Goal: Transaction & Acquisition: Book appointment/travel/reservation

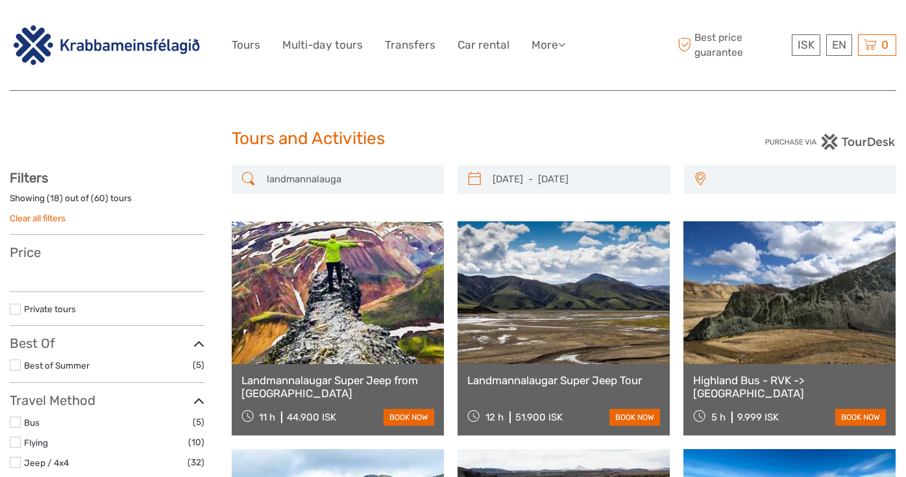
select select
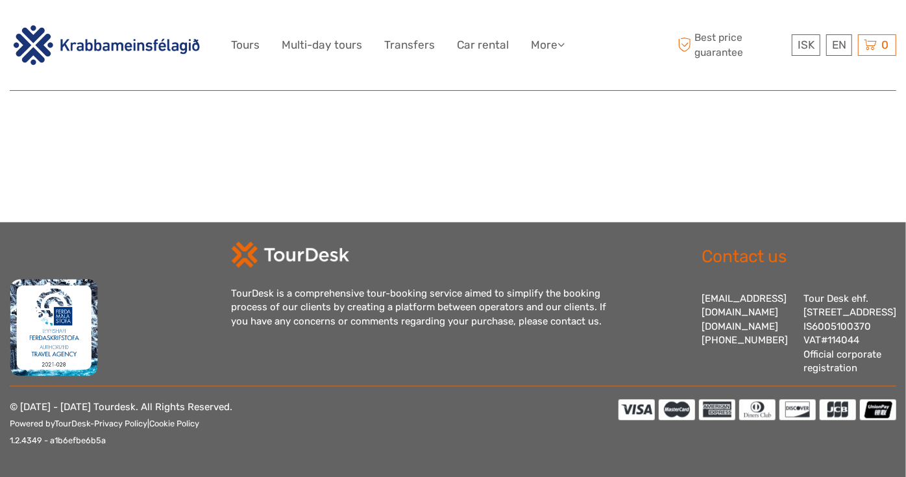
select select
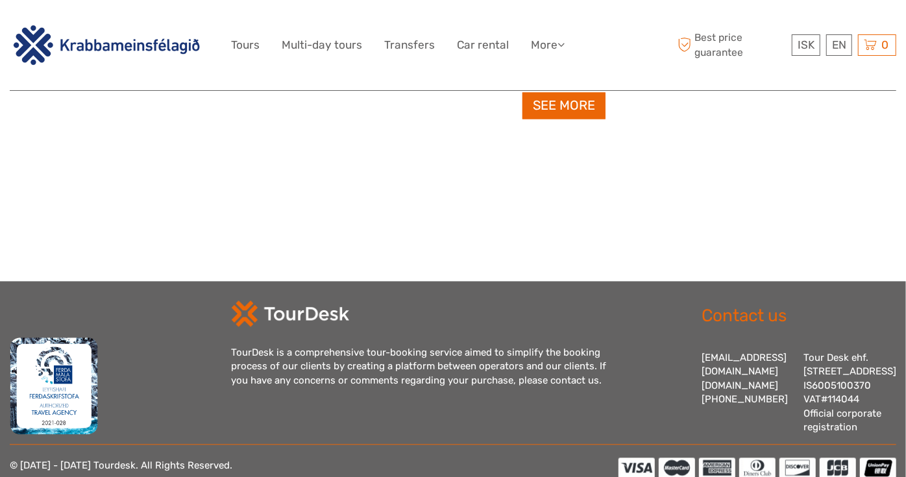
scroll to position [1168, 0]
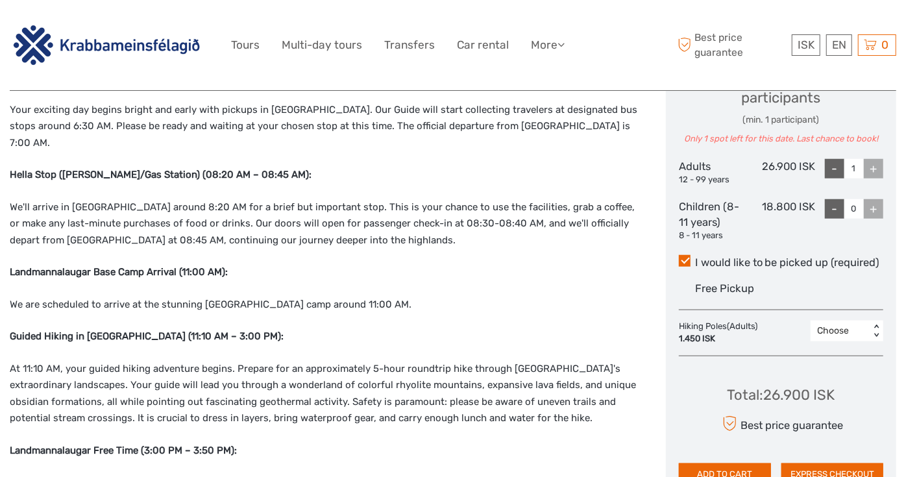
scroll to position [647, 0]
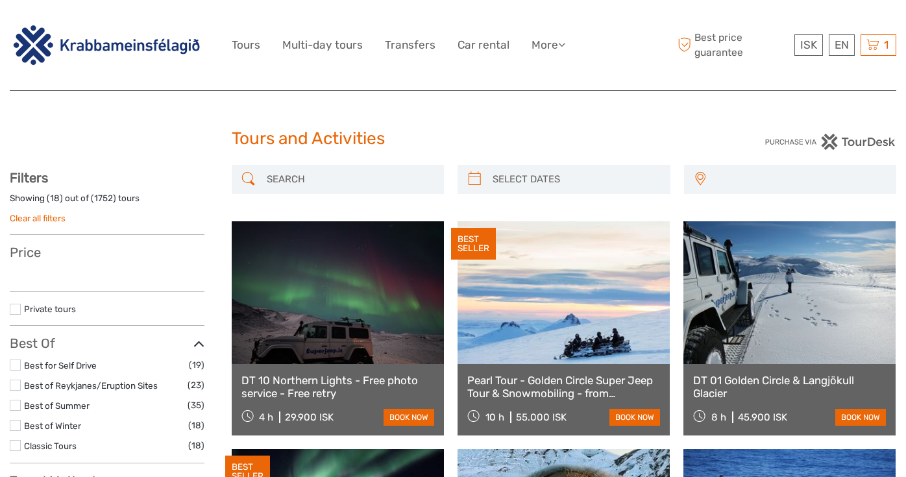
select select
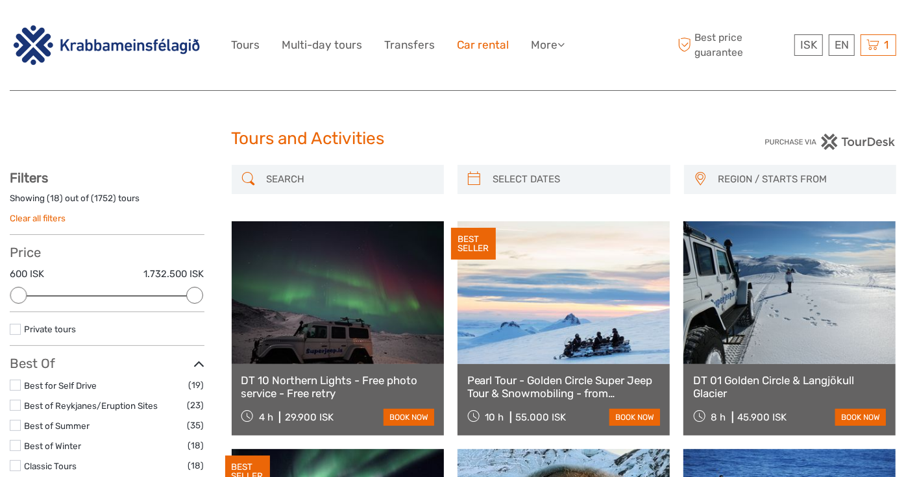
click at [495, 51] on link "Car rental" at bounding box center [483, 45] width 52 height 19
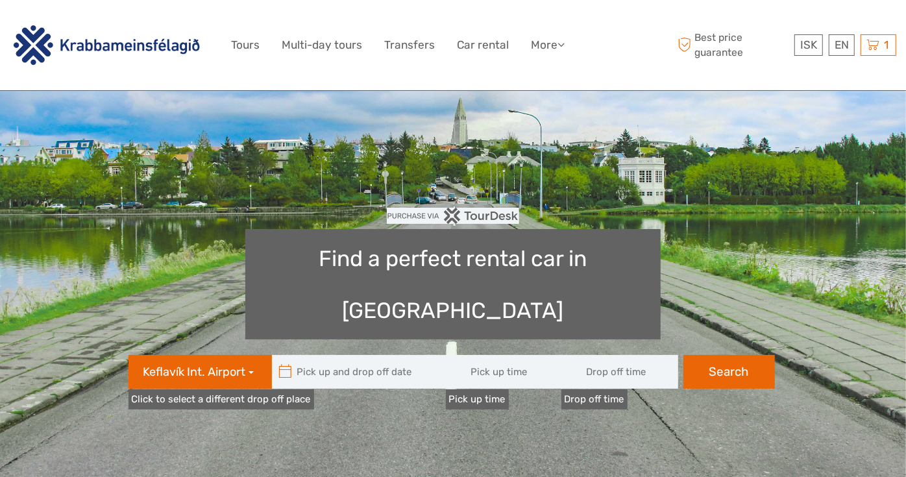
type input "08:00"
type input "[DATE]"
click at [395, 355] on input "text" at bounding box center [359, 372] width 175 height 34
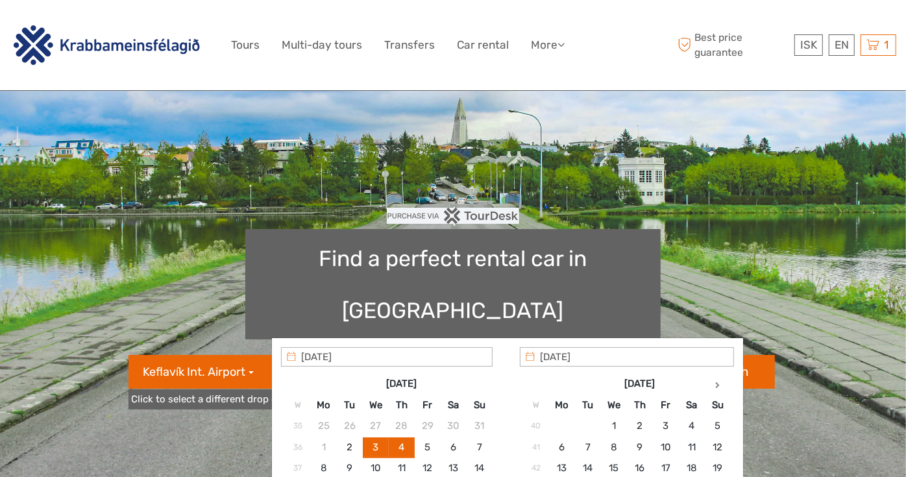
scroll to position [216, 0]
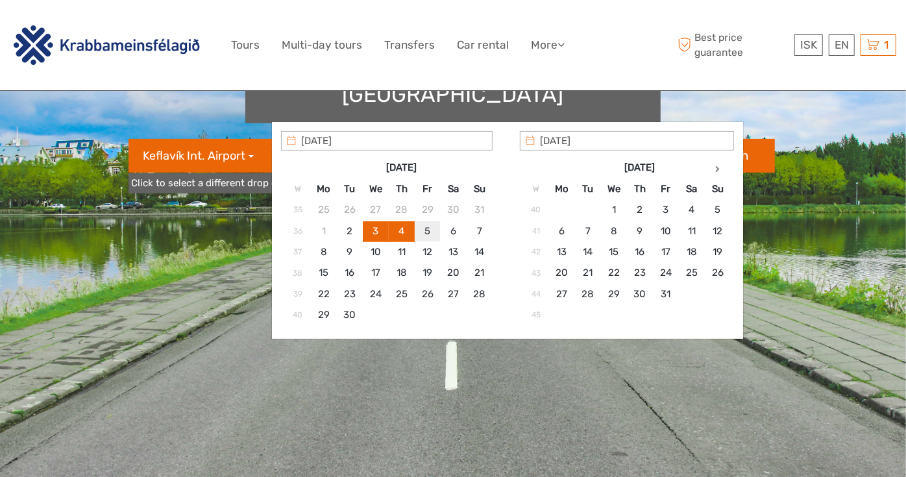
type input "[DATE]"
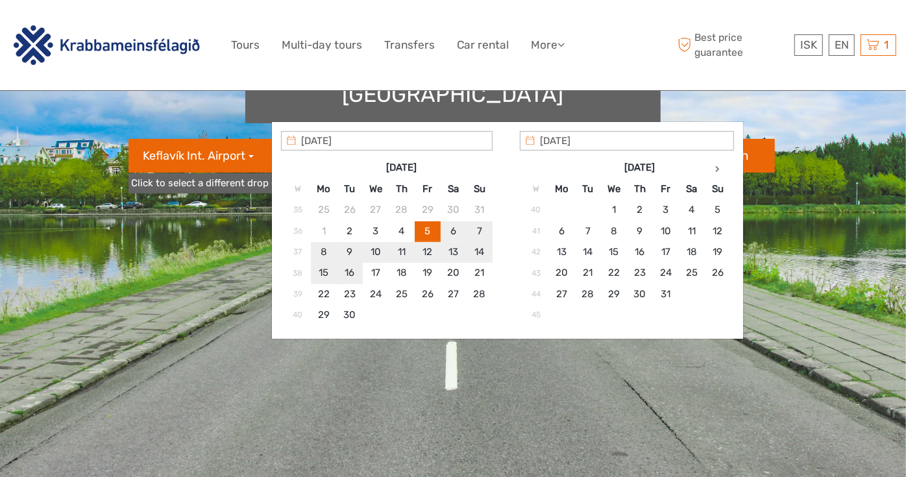
type input "[DATE]"
type input "[DATE] - [DATE]"
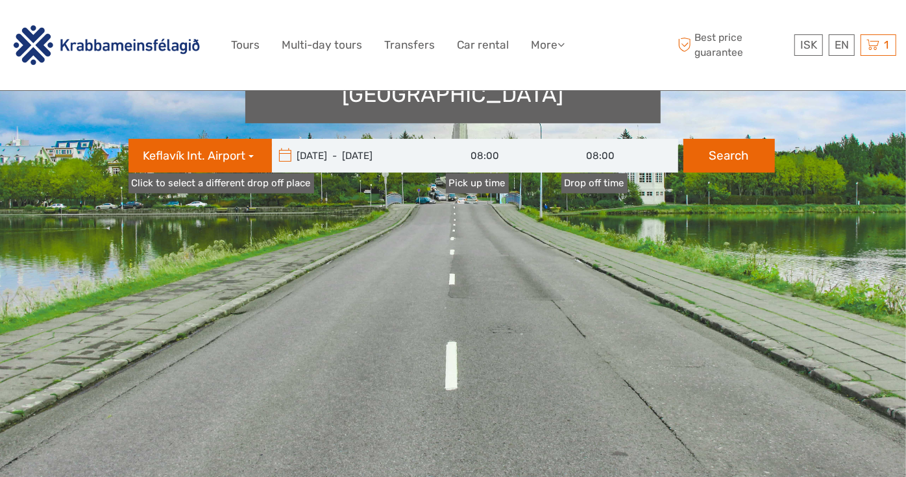
scroll to position [72, 0]
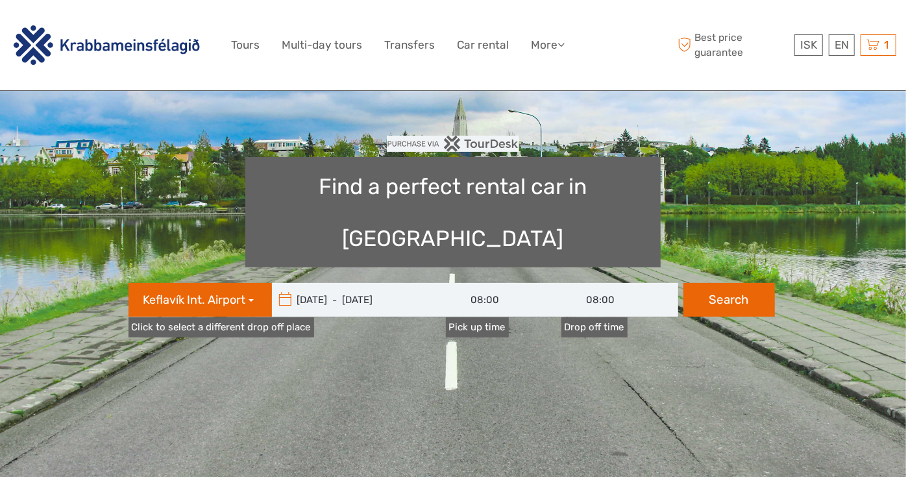
click at [609, 283] on input "08:00" at bounding box center [619, 300] width 117 height 34
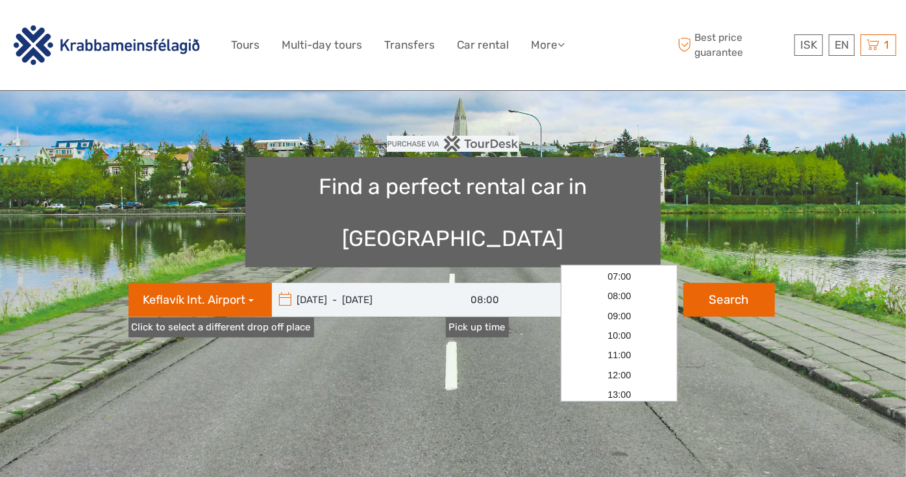
scroll to position [338, 0]
click at [619, 346] on link "04:00" at bounding box center [619, 350] width 112 height 19
type input "04:00"
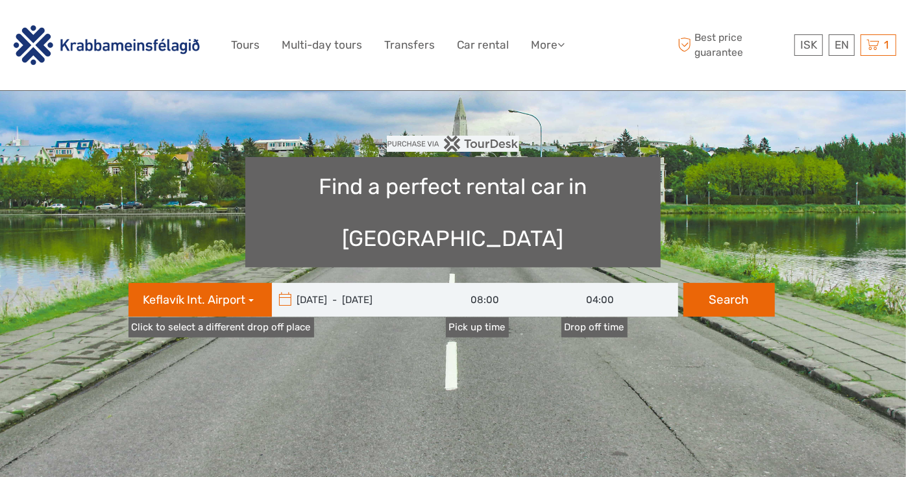
click at [460, 283] on input "08:00" at bounding box center [504, 300] width 117 height 34
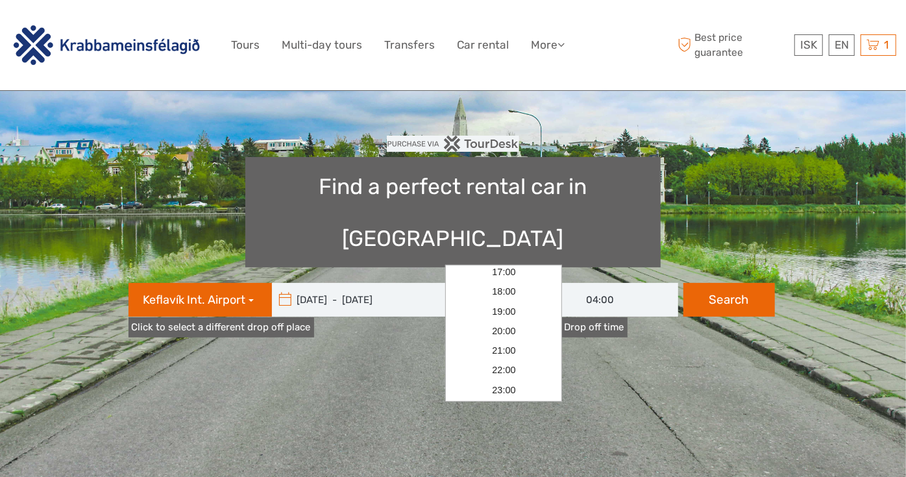
scroll to position [130, 0]
click at [500, 310] on link "15:00" at bounding box center [504, 303] width 112 height 19
type input "15:00"
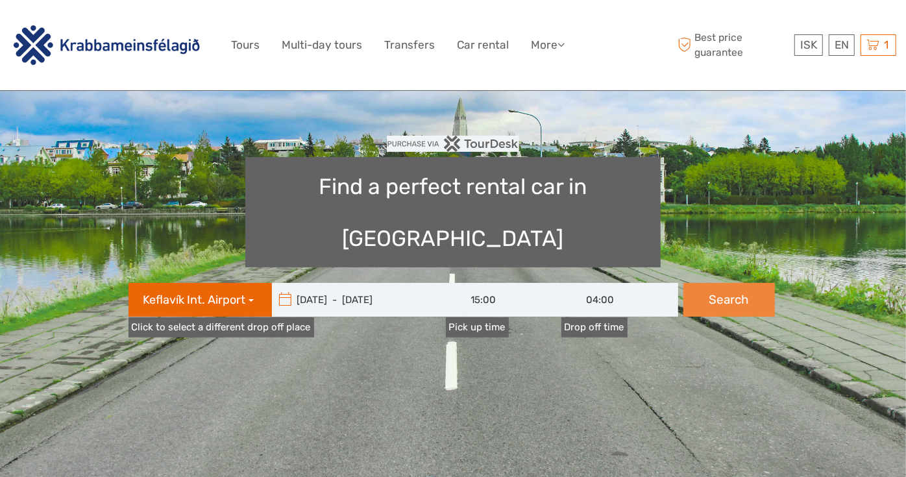
click at [721, 283] on button "Search" at bounding box center [728, 300] width 91 height 34
type input "[DATE] - [DATE]"
type input "15:00"
type input "04:00"
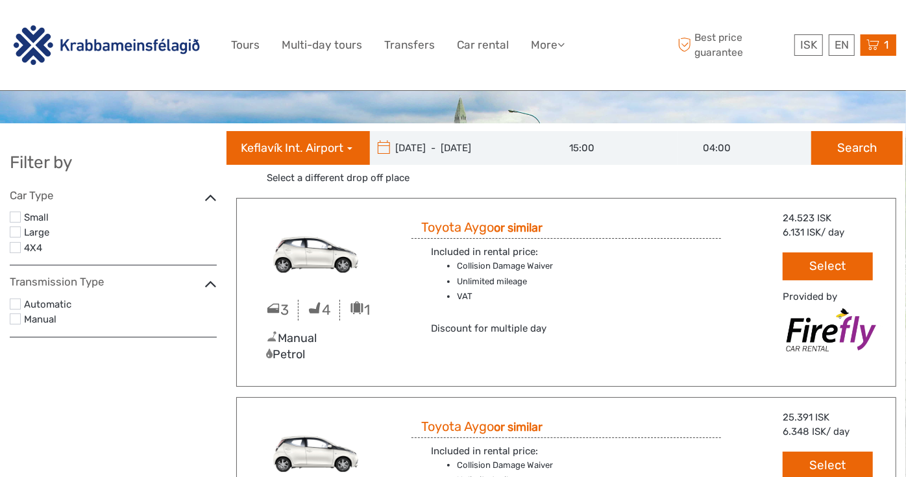
click at [878, 53] on icon at bounding box center [872, 45] width 13 height 16
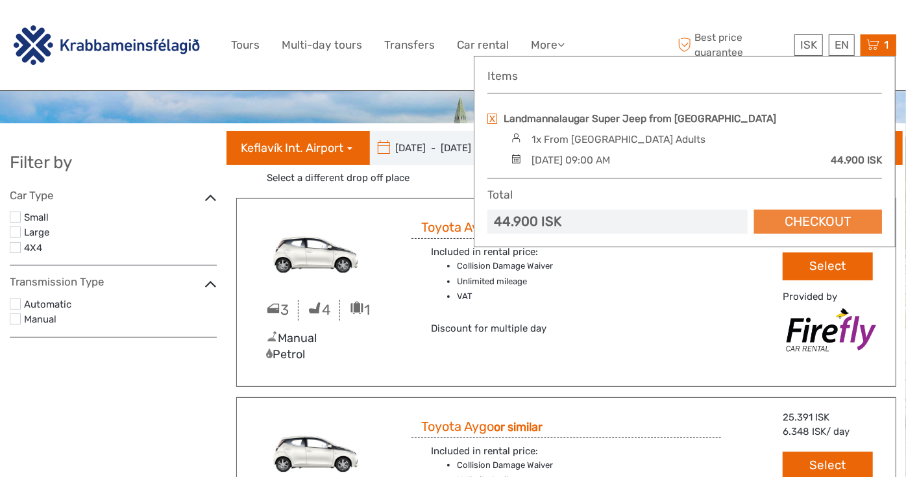
click at [840, 213] on link "Checkout" at bounding box center [818, 222] width 128 height 24
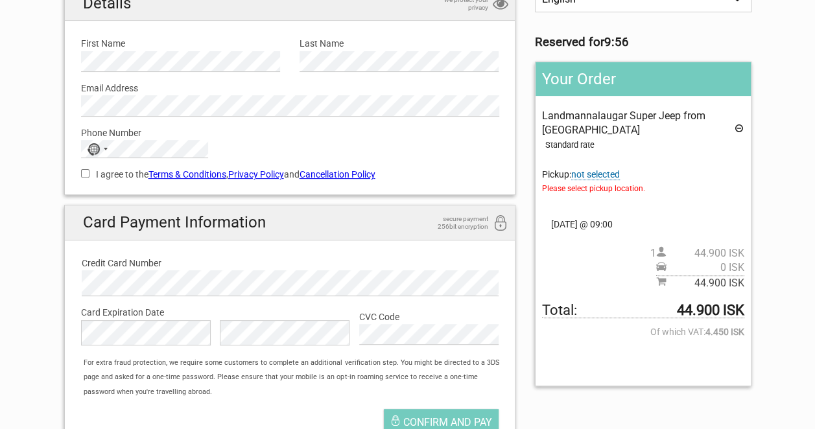
click at [599, 173] on span "not selected" at bounding box center [595, 174] width 49 height 11
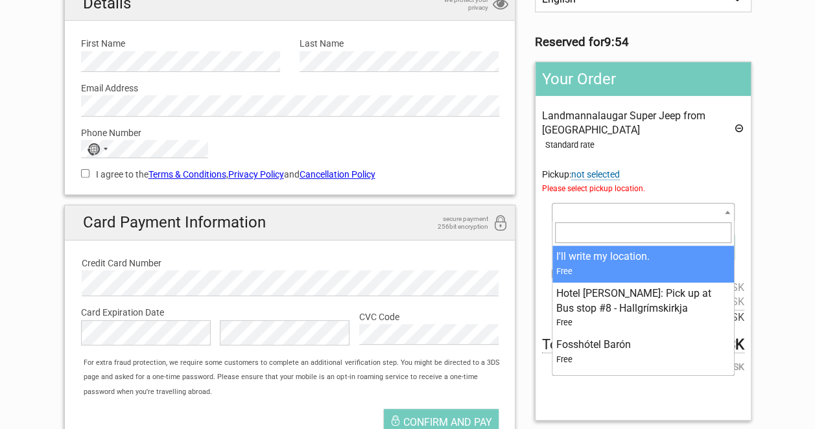
click at [654, 217] on span at bounding box center [643, 212] width 182 height 18
select select "376960"
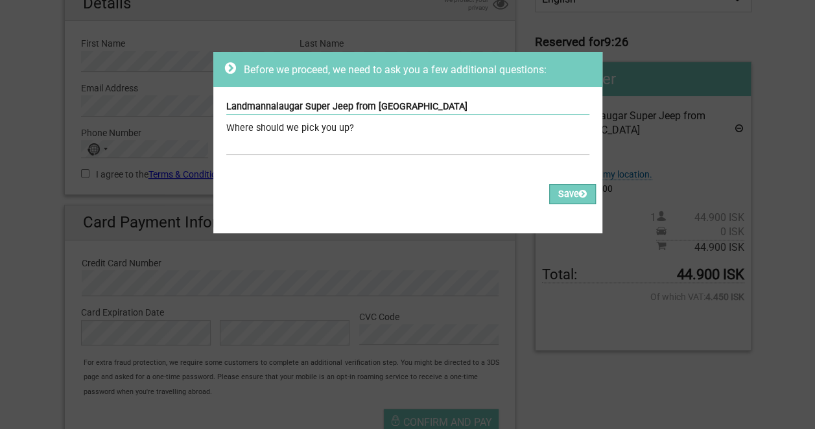
click at [346, 134] on div "Where should we pick you up?" at bounding box center [407, 128] width 363 height 14
click at [336, 146] on input "text" at bounding box center [407, 145] width 363 height 19
click at [243, 8] on div "Before we proceed, we need to ask you a few additional questions: Landmannalaug…" at bounding box center [407, 214] width 815 height 429
click at [551, 198] on button "Save" at bounding box center [572, 194] width 47 height 20
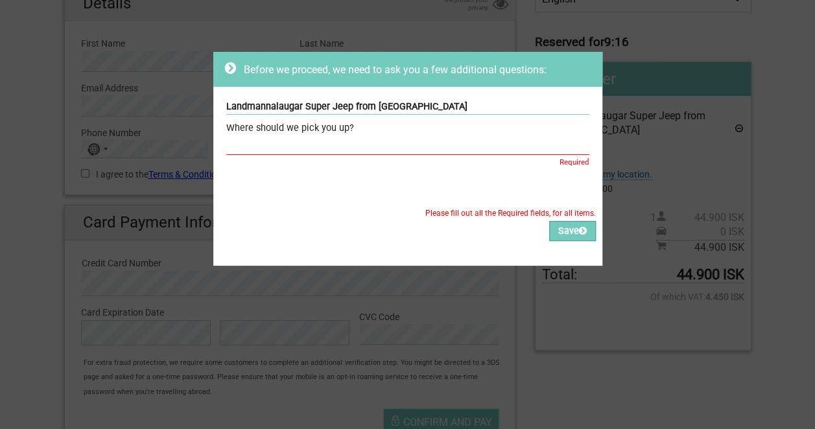
click at [568, 157] on div "Required" at bounding box center [407, 162] width 363 height 14
click at [225, 69] on icon at bounding box center [230, 68] width 11 height 13
click at [559, 398] on div "Before we proceed, we need to ask you a few additional questions: Landmannalaug…" at bounding box center [407, 214] width 815 height 429
click at [225, 67] on icon at bounding box center [230, 68] width 11 height 13
